Goal: Information Seeking & Learning: Learn about a topic

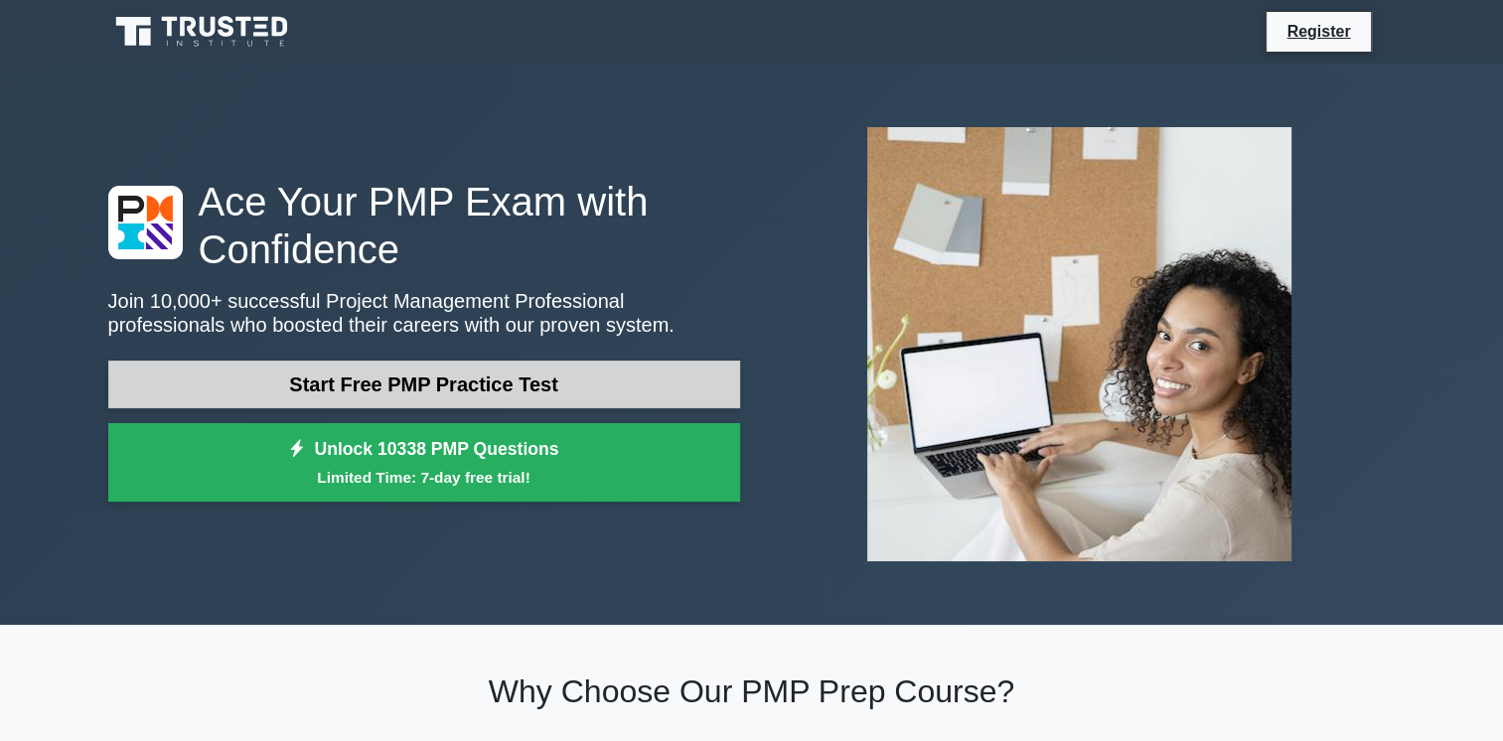
click at [137, 378] on link "Start Free PMP Practice Test" at bounding box center [424, 385] width 632 height 48
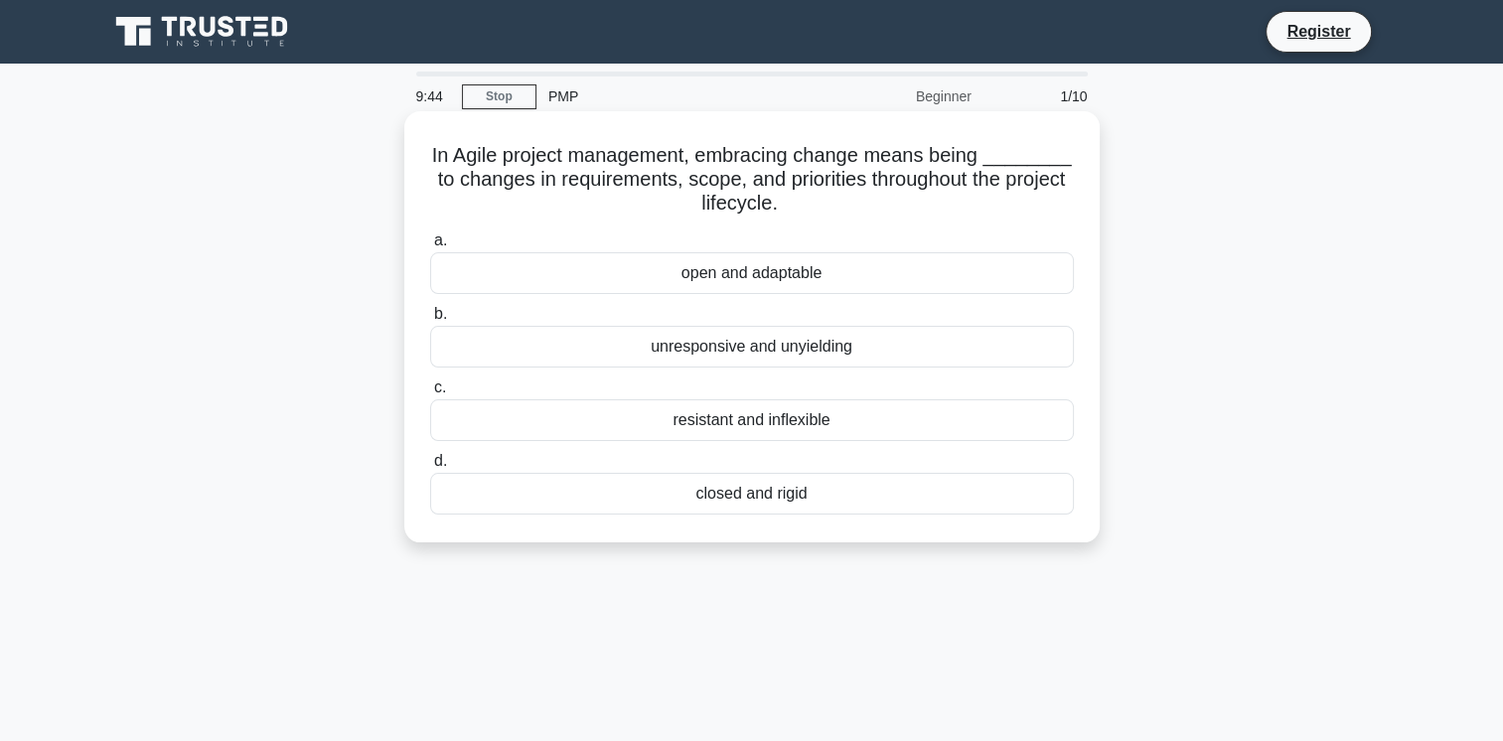
click at [676, 280] on div "open and adaptable" at bounding box center [752, 273] width 644 height 42
click at [430, 247] on input "a. open and adaptable" at bounding box center [430, 240] width 0 height 13
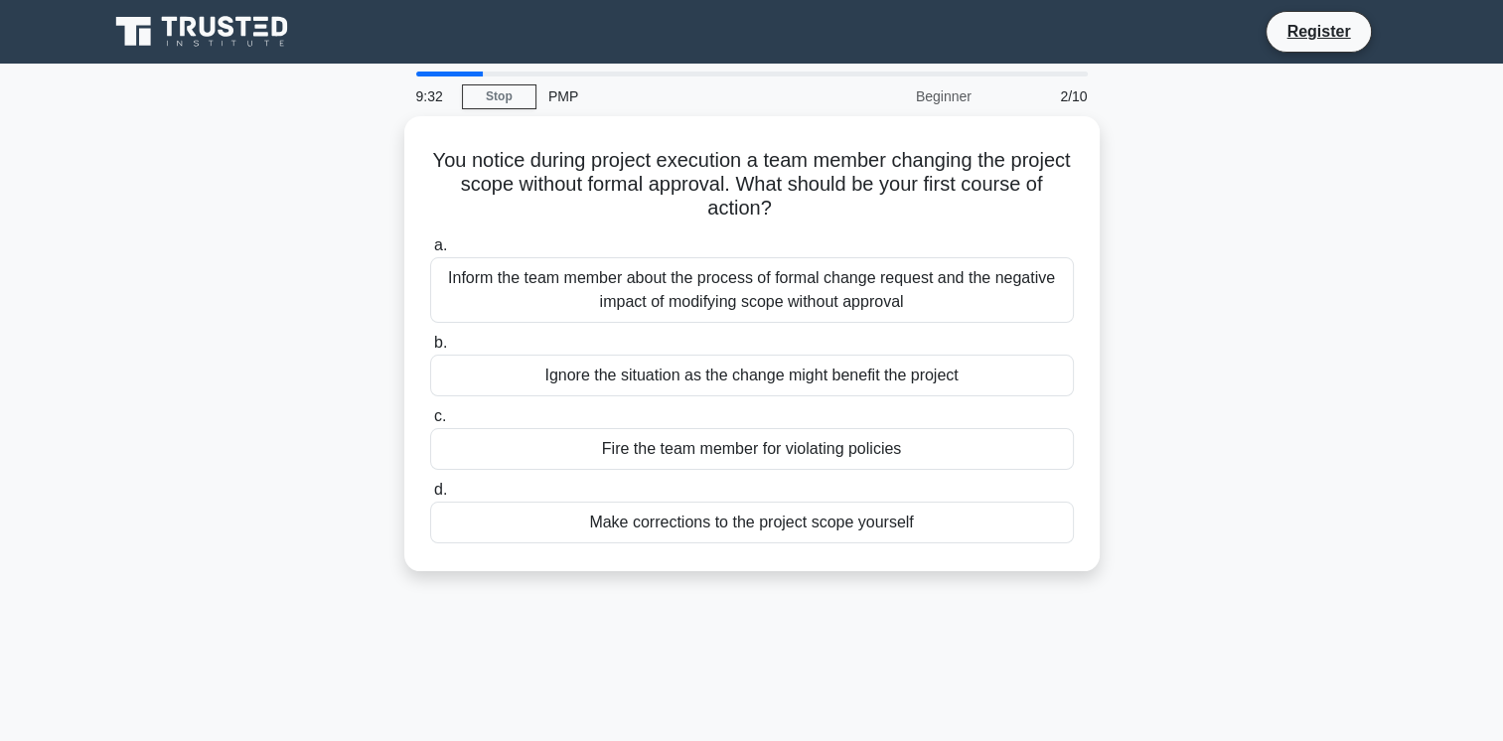
click at [676, 280] on div "Inform the team member about the process of formal change request and the negat…" at bounding box center [752, 290] width 644 height 66
click at [430, 252] on input "a. Inform the team member about the process of formal change request and the ne…" at bounding box center [430, 245] width 0 height 13
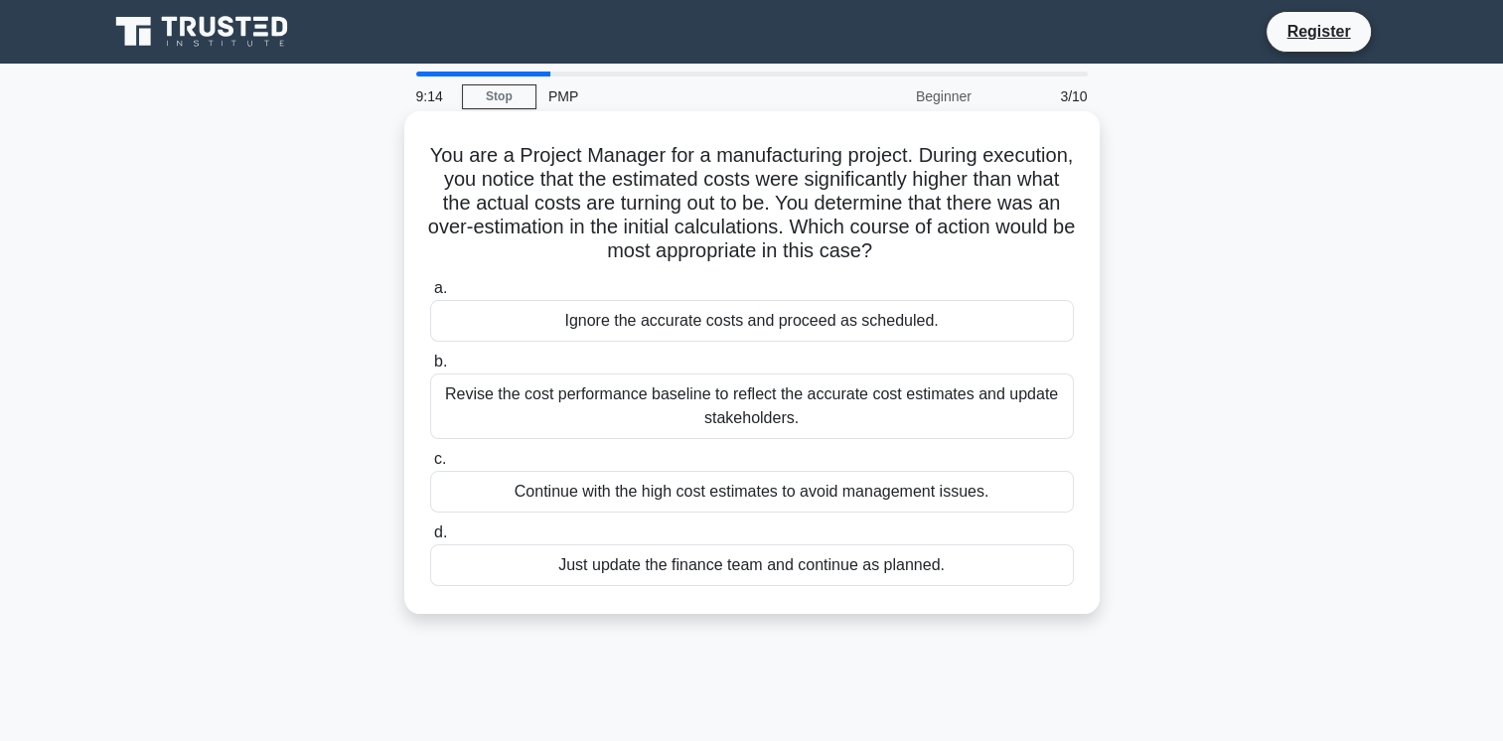
click at [671, 399] on div "Revise the cost performance baseline to reflect the accurate cost estimates and…" at bounding box center [752, 407] width 644 height 66
click at [430, 369] on input "b. Revise the cost performance baseline to reflect the accurate cost estimates …" at bounding box center [430, 362] width 0 height 13
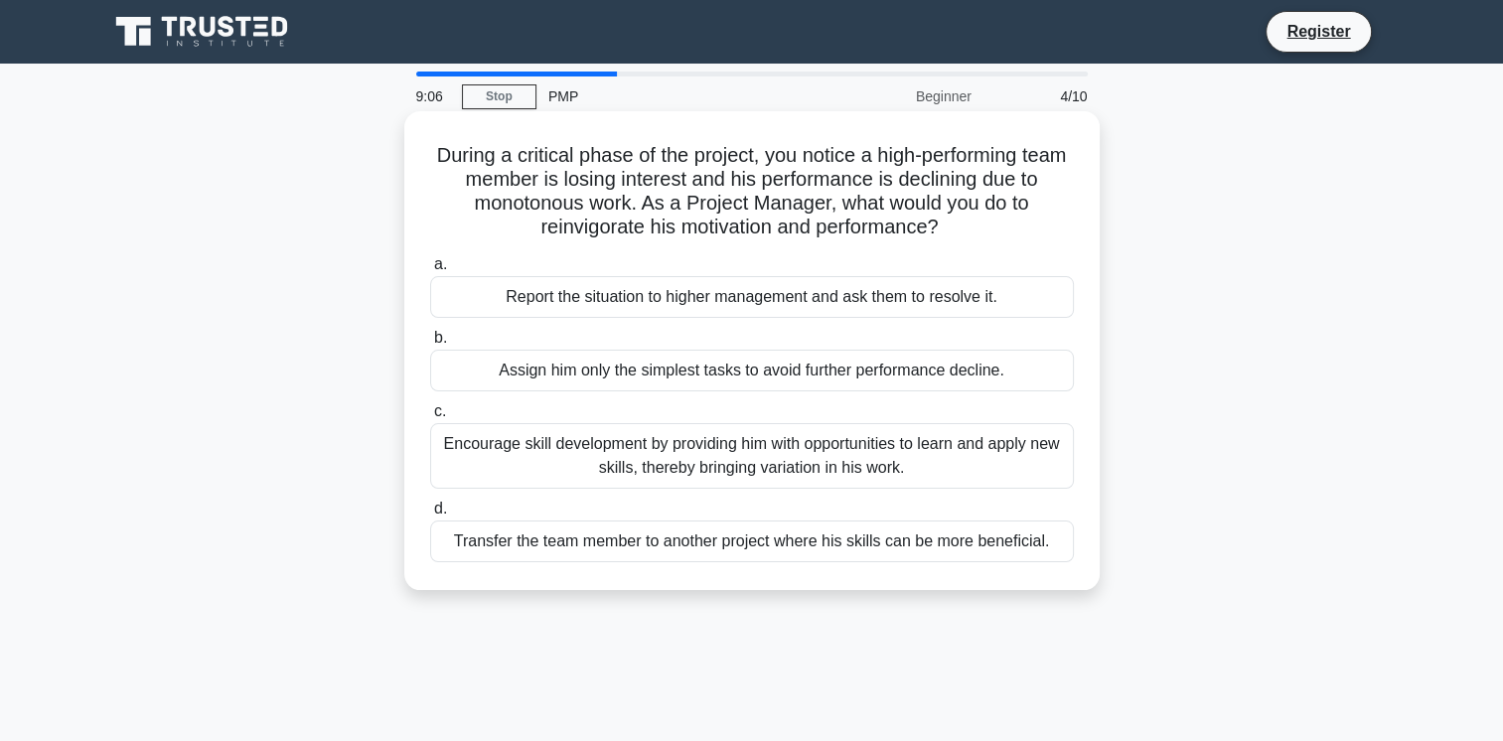
click at [685, 297] on div "Report the situation to higher management and ask them to resolve it." at bounding box center [752, 297] width 644 height 42
click at [430, 271] on input "a. Report the situation to higher management and ask them to resolve it." at bounding box center [430, 264] width 0 height 13
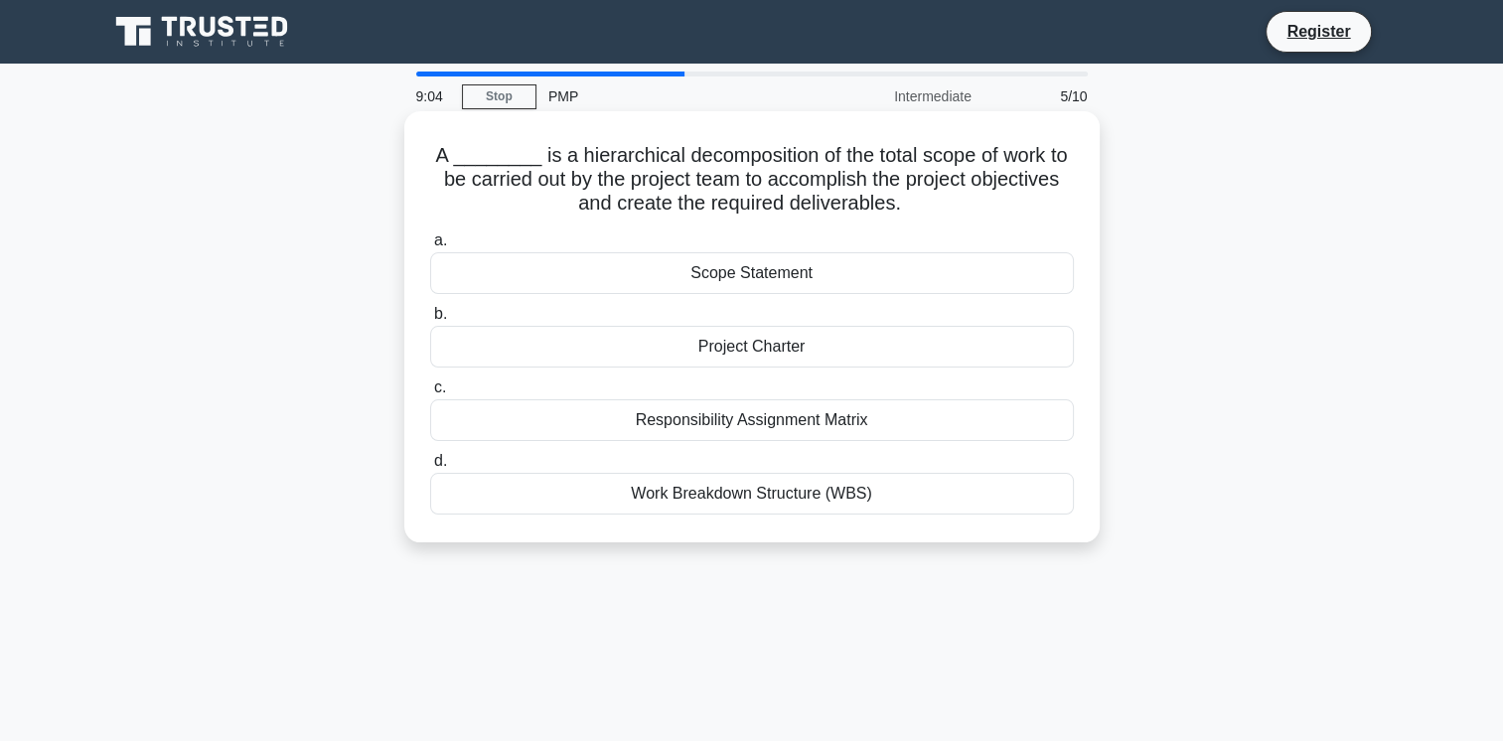
click at [680, 354] on div "Project Charter" at bounding box center [752, 347] width 644 height 42
click at [430, 321] on input "b. Project Charter" at bounding box center [430, 314] width 0 height 13
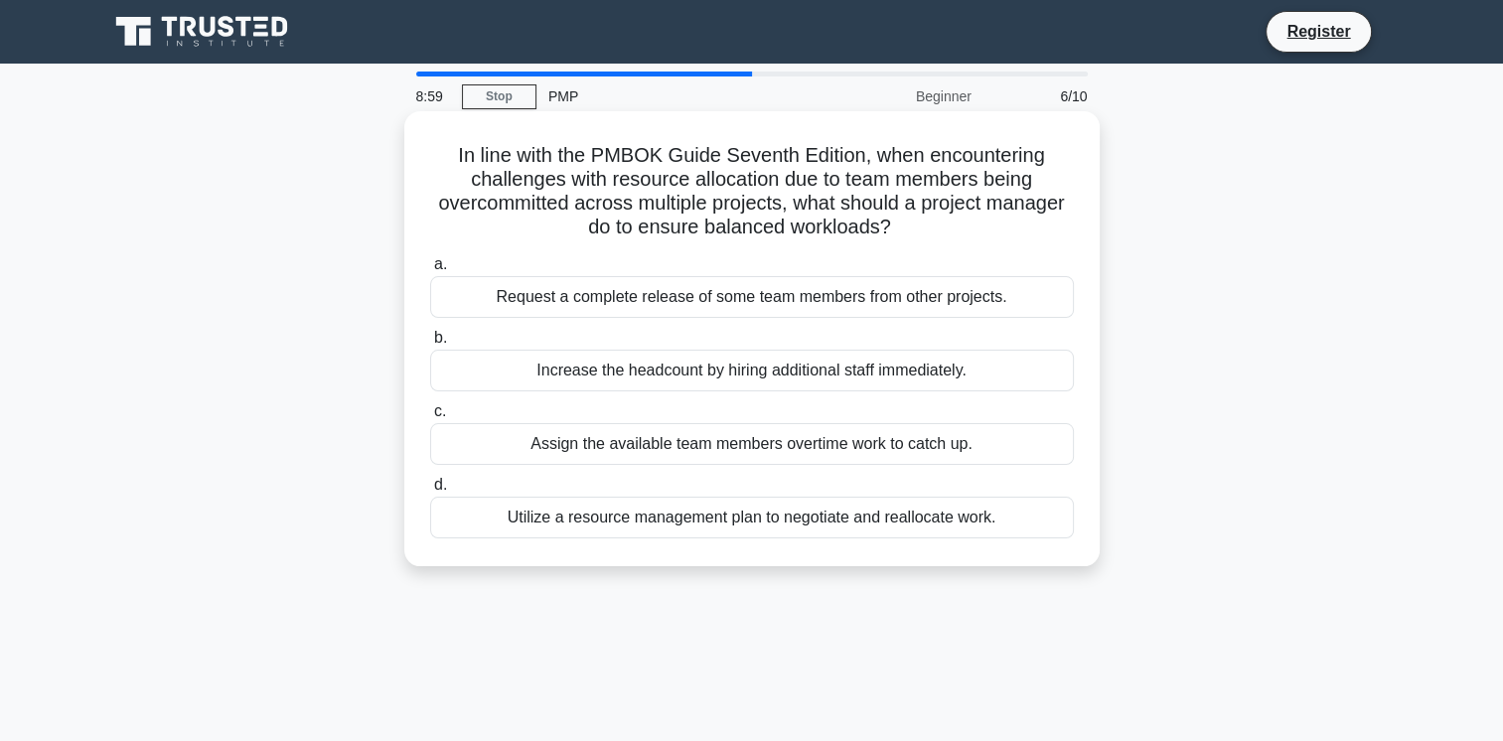
click at [676, 374] on div "Increase the headcount by hiring additional staff immediately." at bounding box center [752, 371] width 644 height 42
click at [430, 345] on input "b. Increase the headcount by hiring additional staff immediately." at bounding box center [430, 338] width 0 height 13
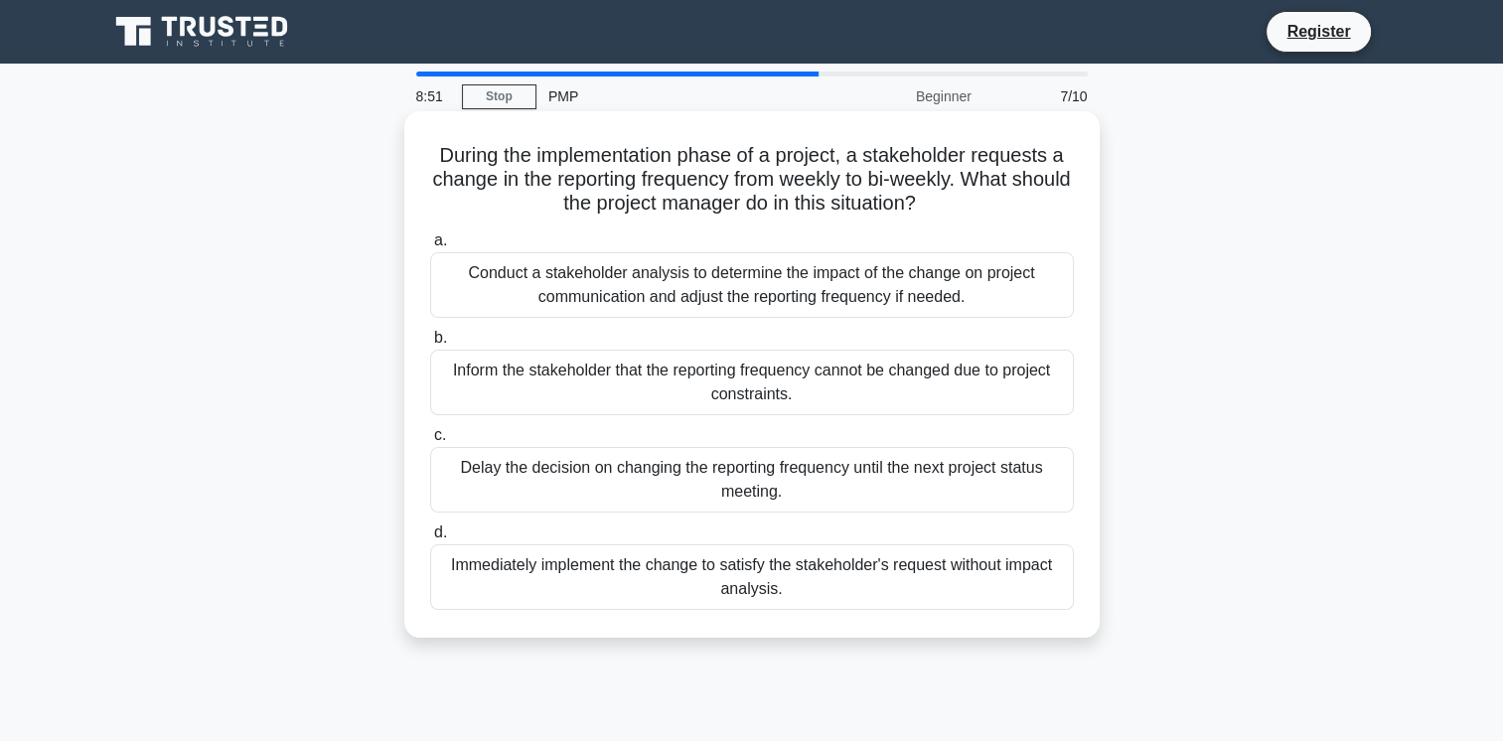
click at [674, 374] on div "Inform the stakeholder that the reporting frequency cannot be changed due to pr…" at bounding box center [752, 383] width 644 height 66
click at [430, 345] on input "b. Inform the stakeholder that the reporting frequency cannot be changed due to…" at bounding box center [430, 338] width 0 height 13
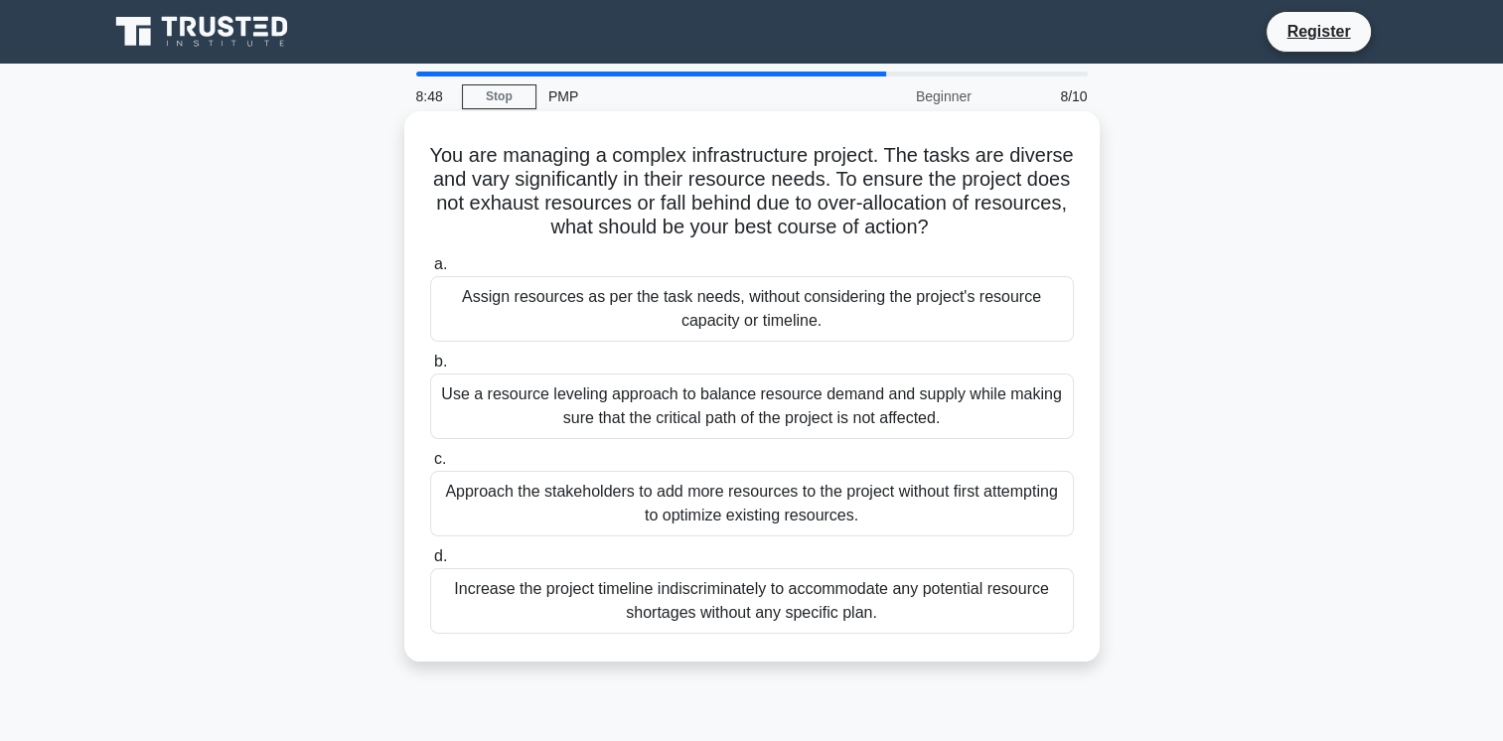
click at [668, 416] on div "Use a resource leveling approach to balance resource demand and supply while ma…" at bounding box center [752, 407] width 644 height 66
click at [430, 369] on input "b. Use a resource leveling approach to balance resource demand and supply while…" at bounding box center [430, 362] width 0 height 13
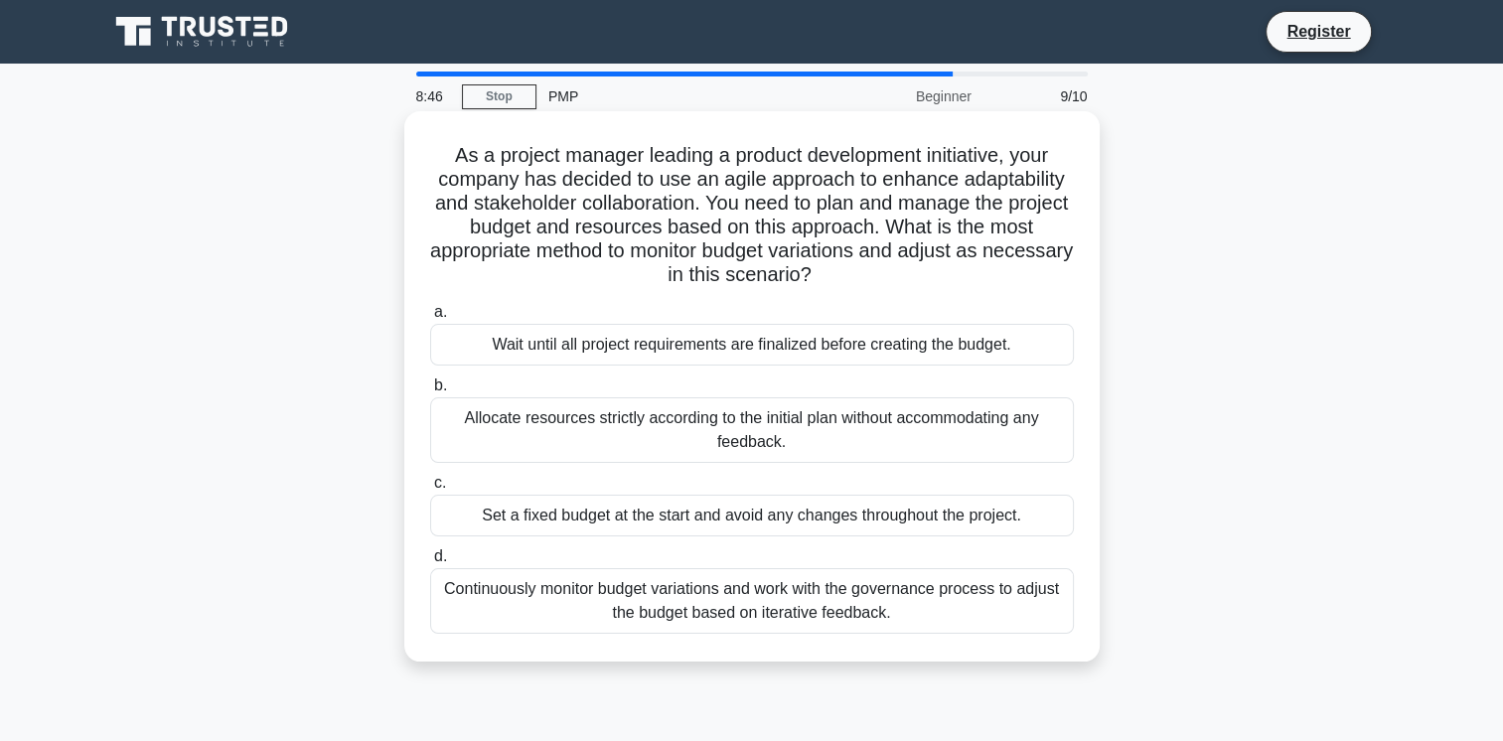
click at [638, 432] on div "Allocate resources strictly according to the initial plan without accommodating…" at bounding box center [752, 430] width 644 height 66
click at [430, 392] on input "b. Allocate resources strictly according to the initial plan without accommodat…" at bounding box center [430, 386] width 0 height 13
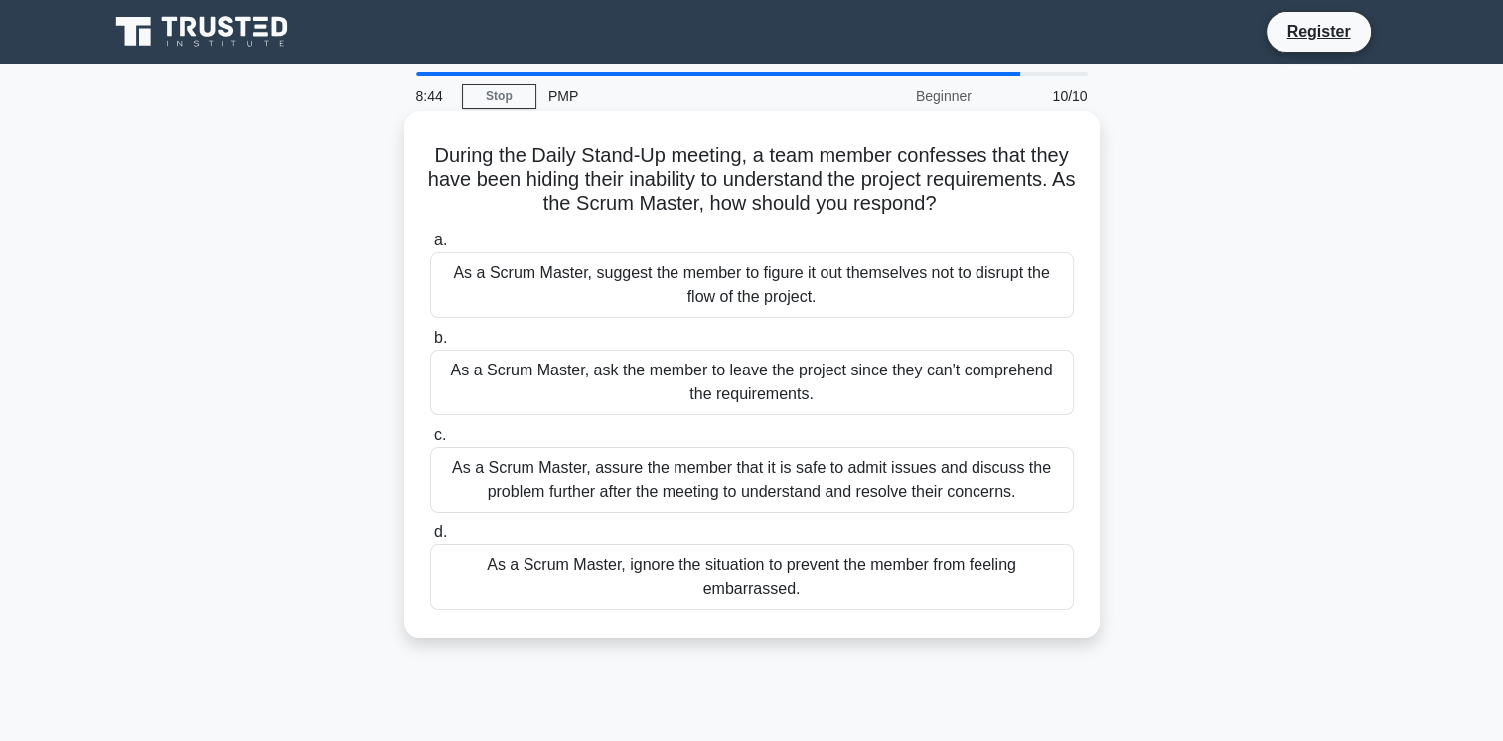
click at [686, 299] on div "As a Scrum Master, suggest the member to figure it out themselves not to disrup…" at bounding box center [752, 285] width 644 height 66
click at [430, 247] on input "a. As a Scrum Master, suggest the member to figure it out themselves not to dis…" at bounding box center [430, 240] width 0 height 13
